Goal: Information Seeking & Learning: Learn about a topic

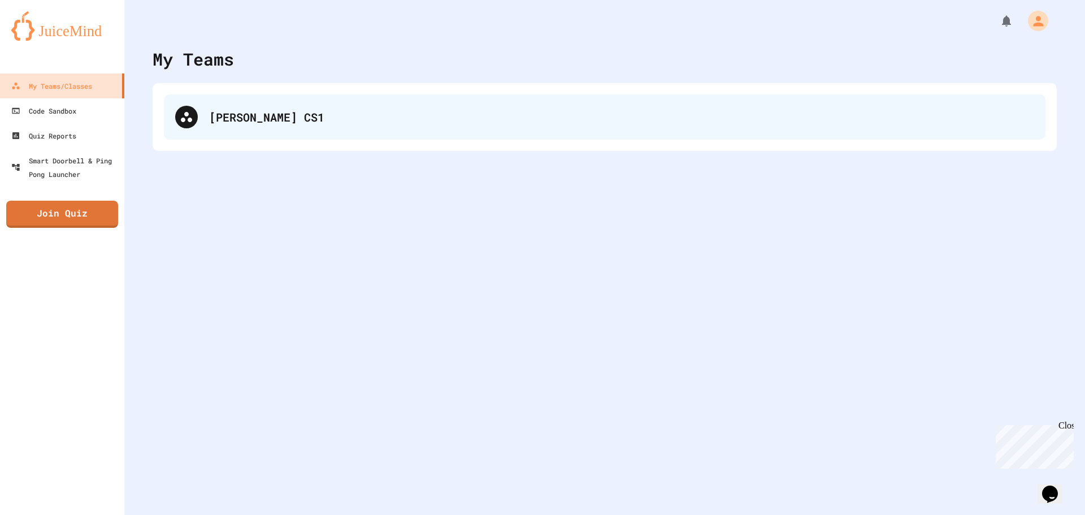
click at [240, 95] on div "[PERSON_NAME] CS1" at bounding box center [604, 116] width 881 height 45
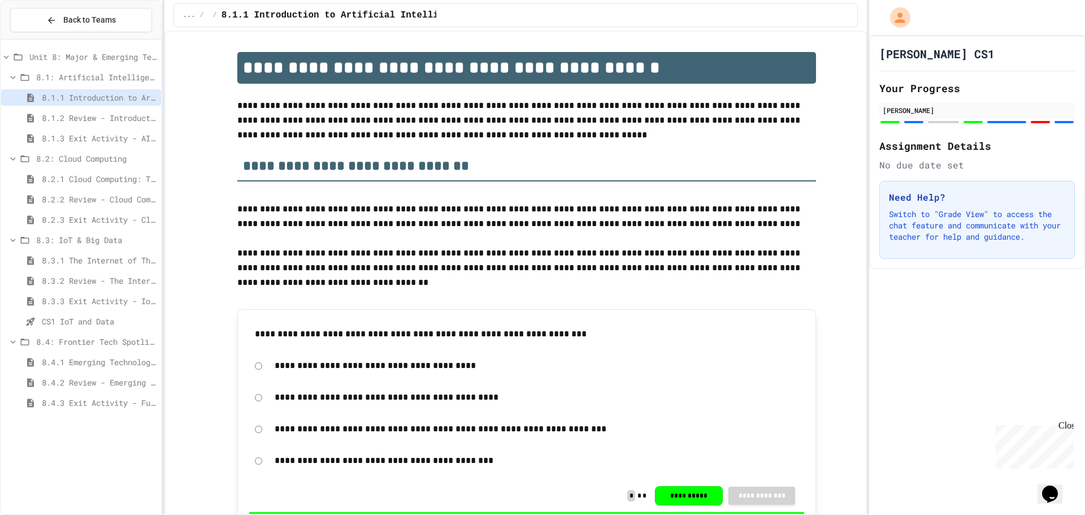
click at [115, 413] on div "8.4.3 Exit Activity - Future Tech Challenge" at bounding box center [81, 404] width 160 height 20
click at [116, 406] on span "8.4.3 Exit Activity - Future Tech Challenge" at bounding box center [99, 403] width 115 height 12
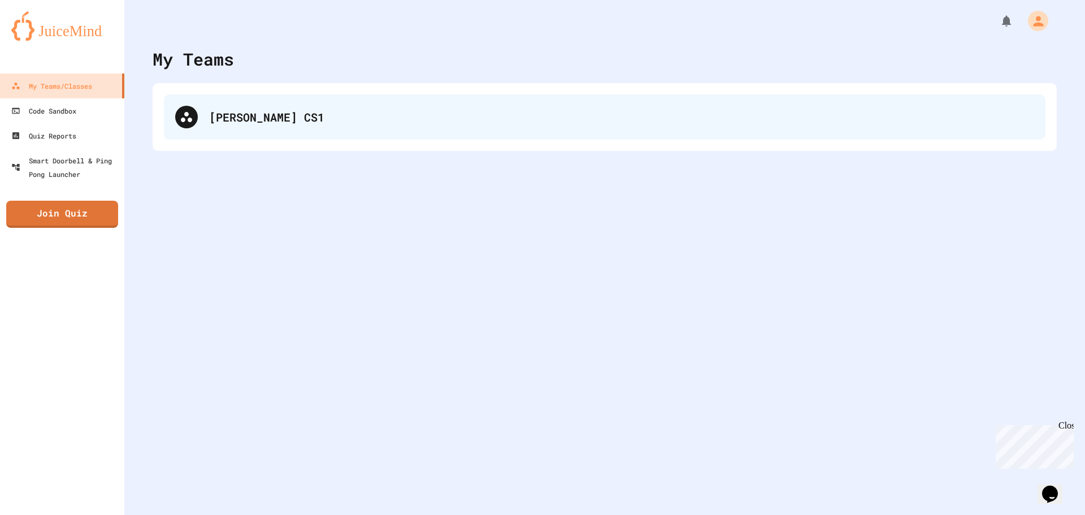
click at [188, 106] on div at bounding box center [186, 117] width 23 height 23
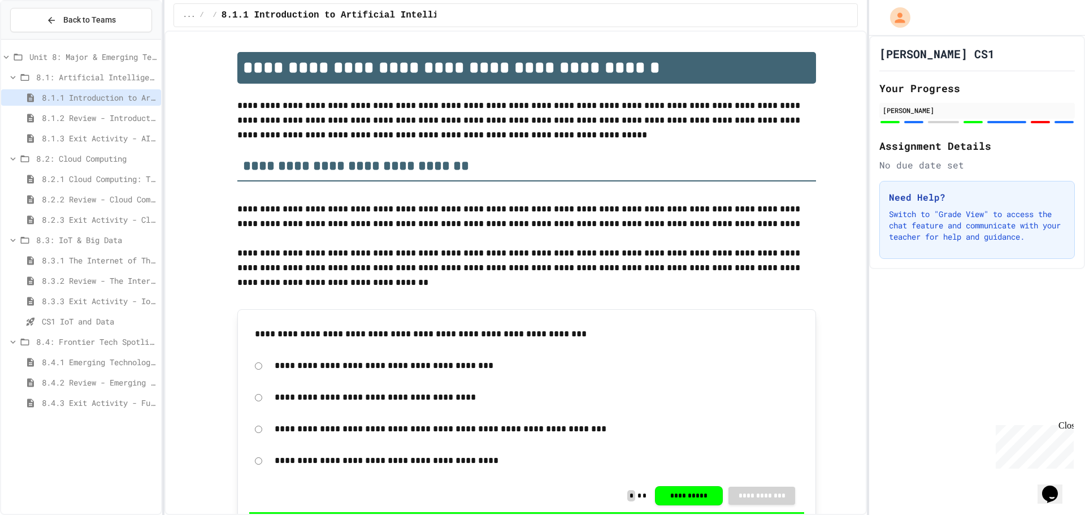
click at [88, 93] on span "8.1.1 Introduction to Artificial Intelligence" at bounding box center [99, 98] width 115 height 12
click at [119, 103] on div "8.1.1 Introduction to Artificial Intelligence" at bounding box center [81, 97] width 160 height 16
click at [103, 103] on span "8.1.1 Introduction to Artificial Intelligence" at bounding box center [99, 98] width 115 height 12
click at [85, 97] on span "8.1.1 Introduction to Artificial Intelligence" at bounding box center [99, 98] width 115 height 12
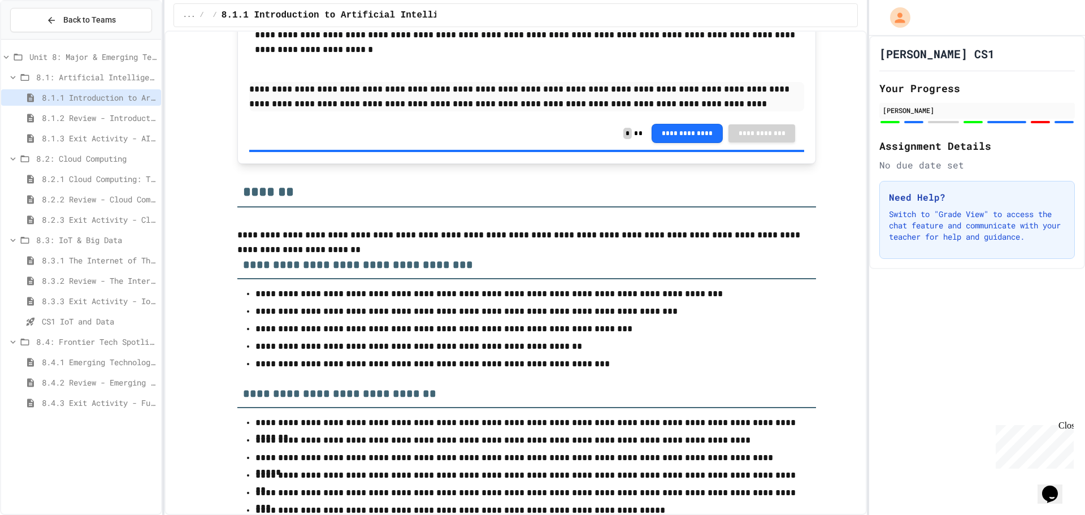
scroll to position [4741, 0]
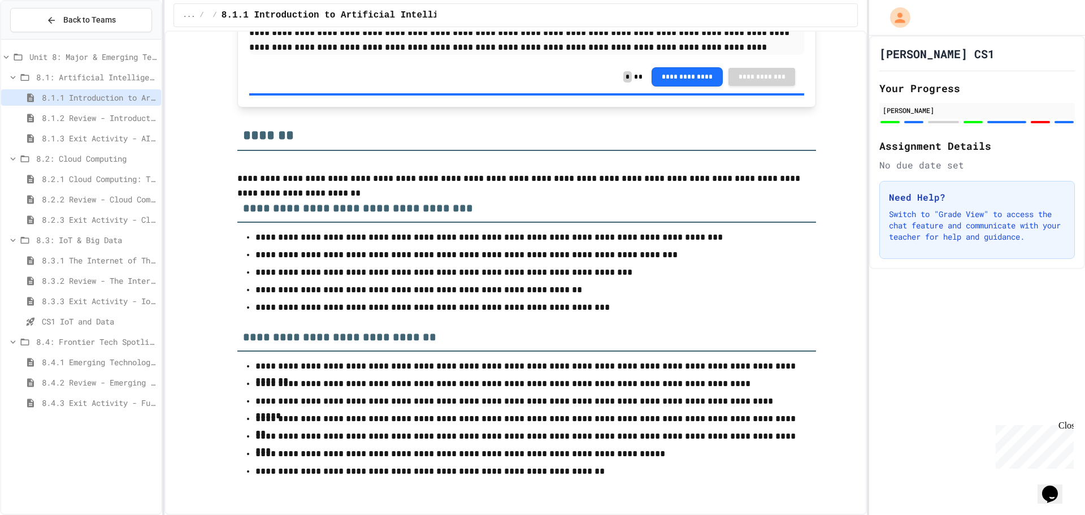
click at [125, 115] on span "8.1.2 Review - Introduction to Artificial Intelligence" at bounding box center [99, 118] width 115 height 12
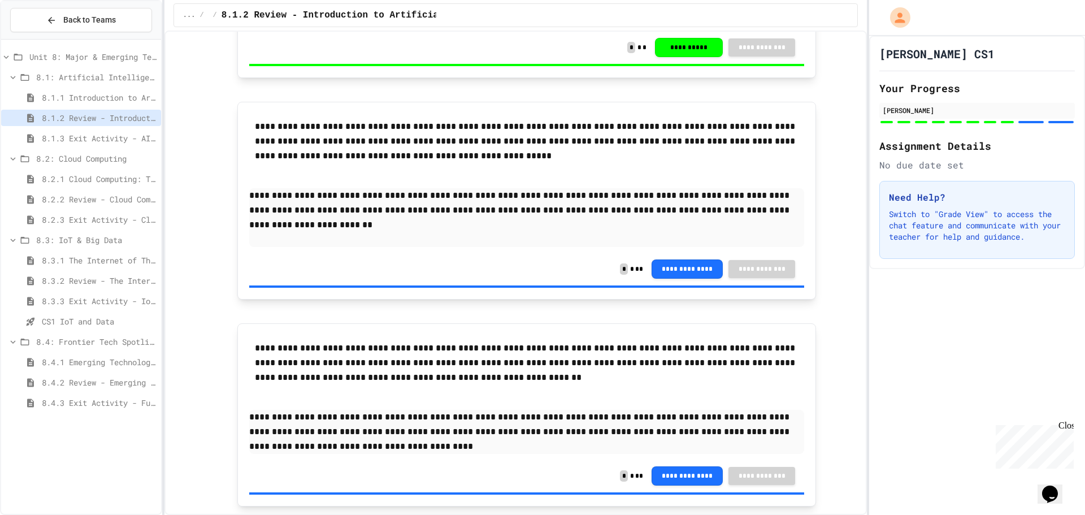
scroll to position [2179, 0]
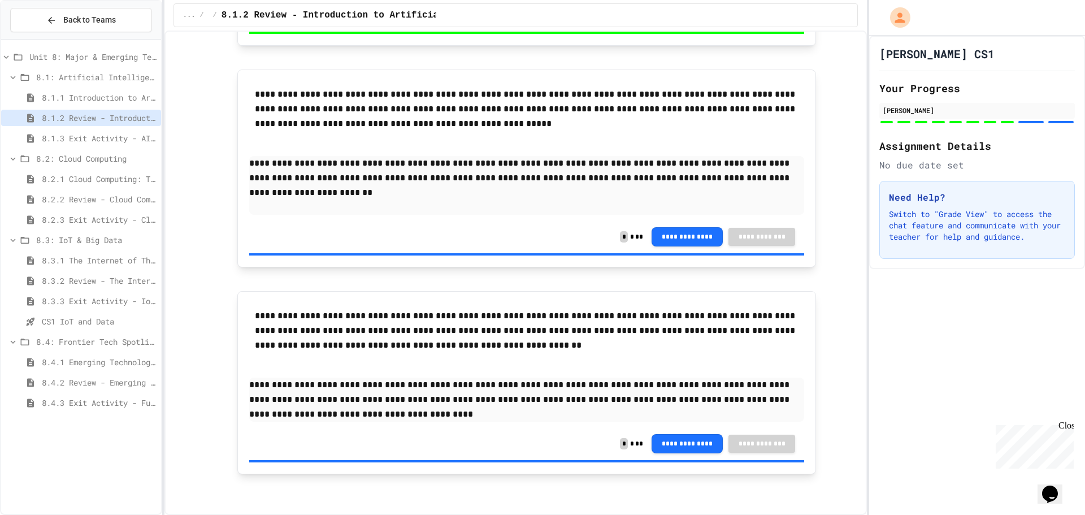
click at [95, 142] on span "8.1.3 Exit Activity - AI Detective" at bounding box center [99, 138] width 115 height 12
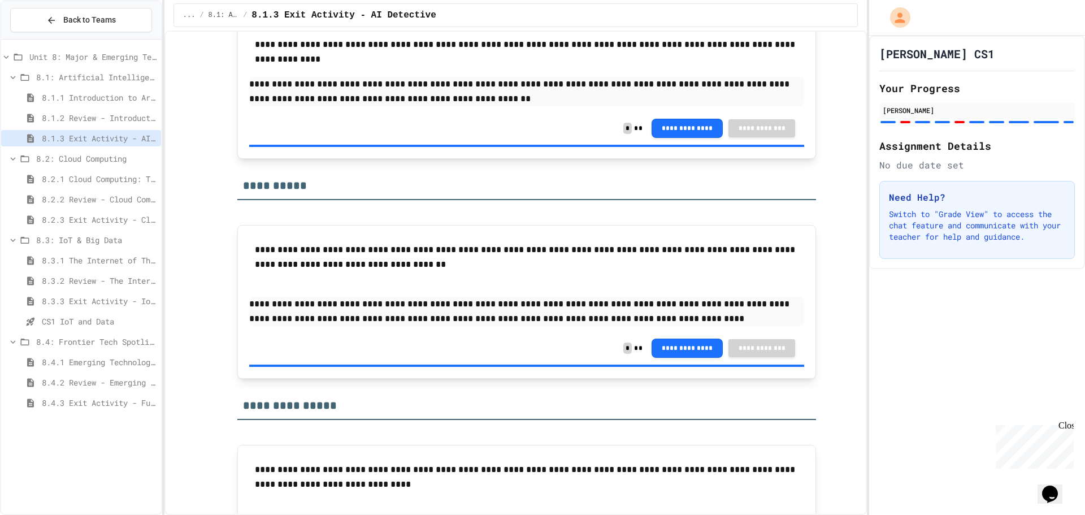
scroll to position [1738, 0]
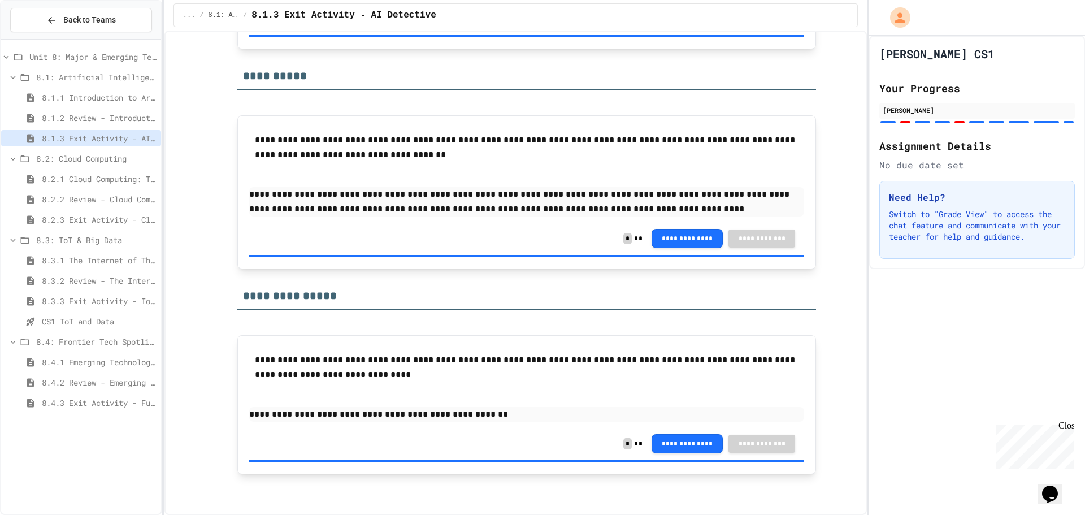
click at [72, 94] on span "8.1.1 Introduction to Artificial Intelligence" at bounding box center [99, 98] width 115 height 12
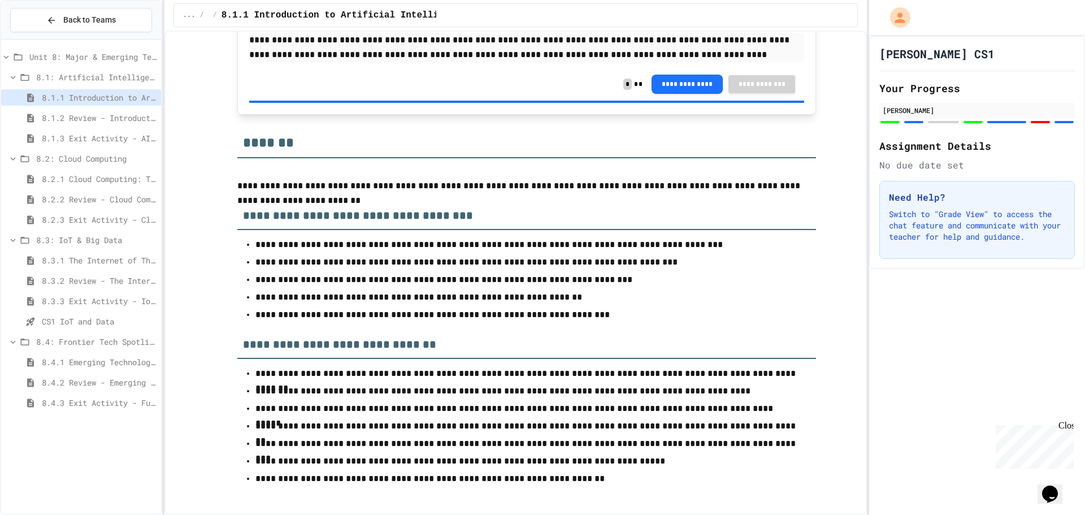
scroll to position [4741, 0]
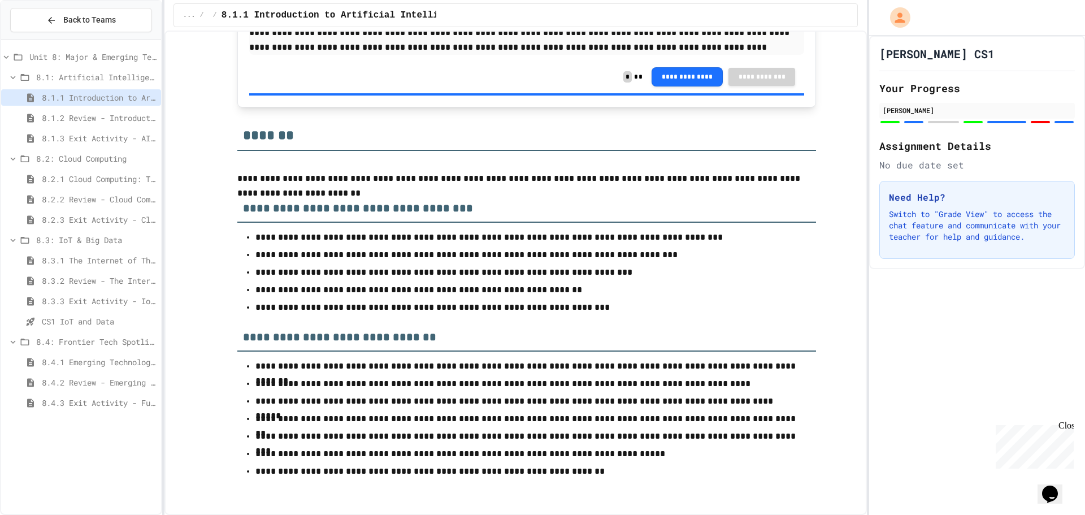
click at [89, 173] on span "8.2.1 Cloud Computing: Transforming the Digital World" at bounding box center [99, 179] width 115 height 12
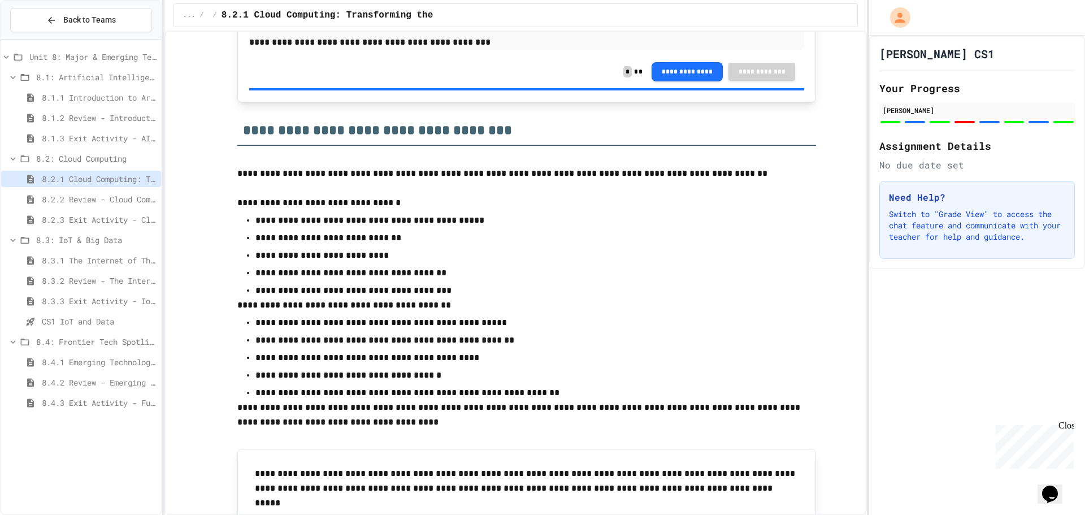
scroll to position [4519, 0]
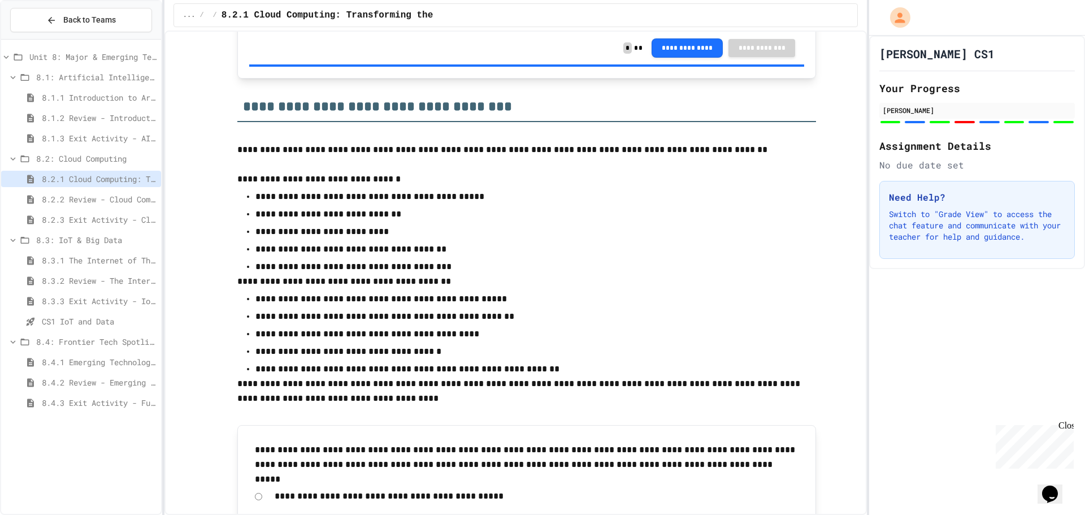
click at [114, 261] on span "8.3.1 The Internet of Things and Big Data: Our Connected Digital World" at bounding box center [99, 260] width 115 height 12
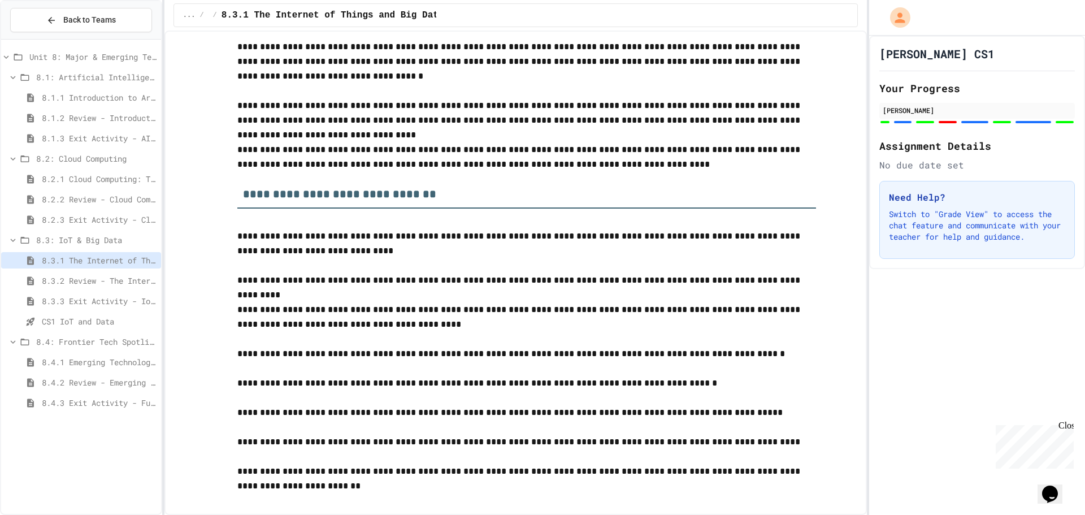
scroll to position [3694, 0]
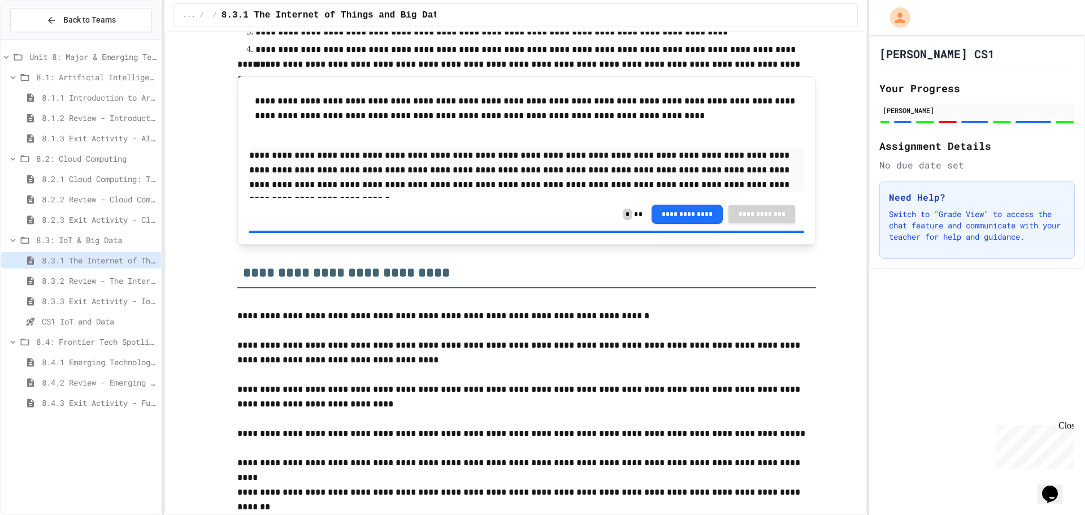
click at [56, 360] on span "8.4.1 Emerging Technologies: Shaping Our Digital Future" at bounding box center [99, 362] width 115 height 12
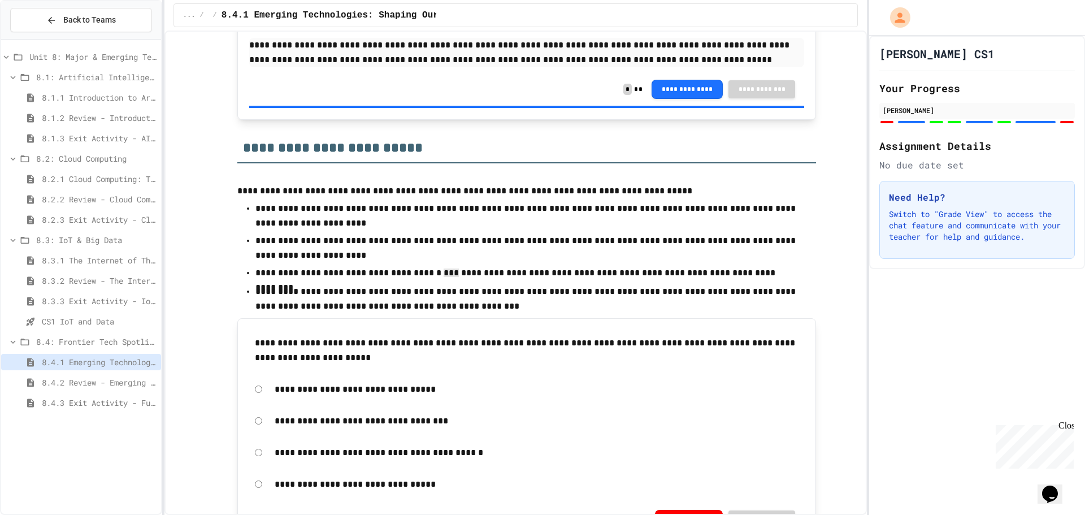
click at [598, 229] on p "**********" at bounding box center [526, 215] width 542 height 29
